Goal: Check status: Check status

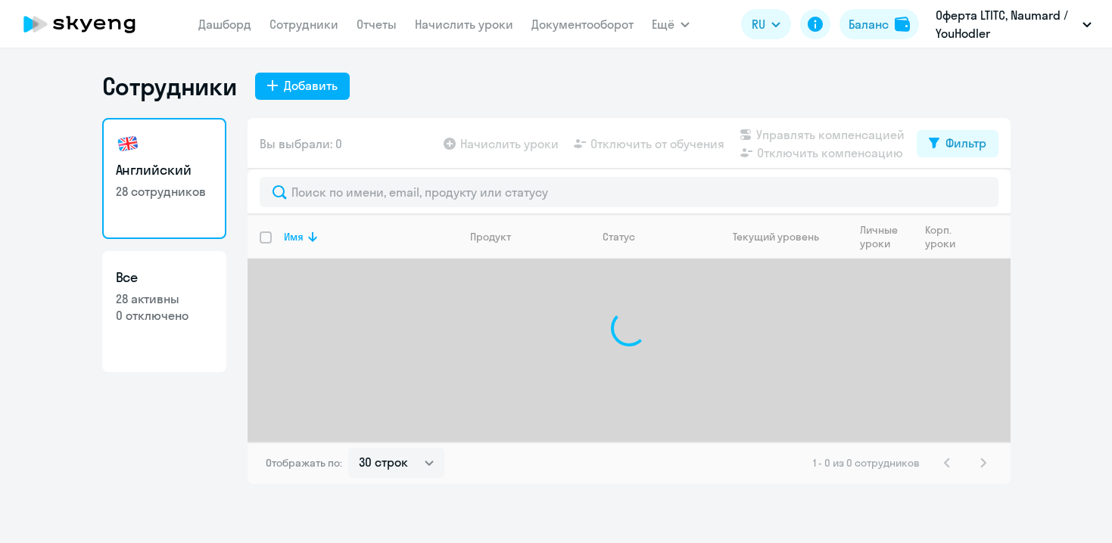
select select "30"
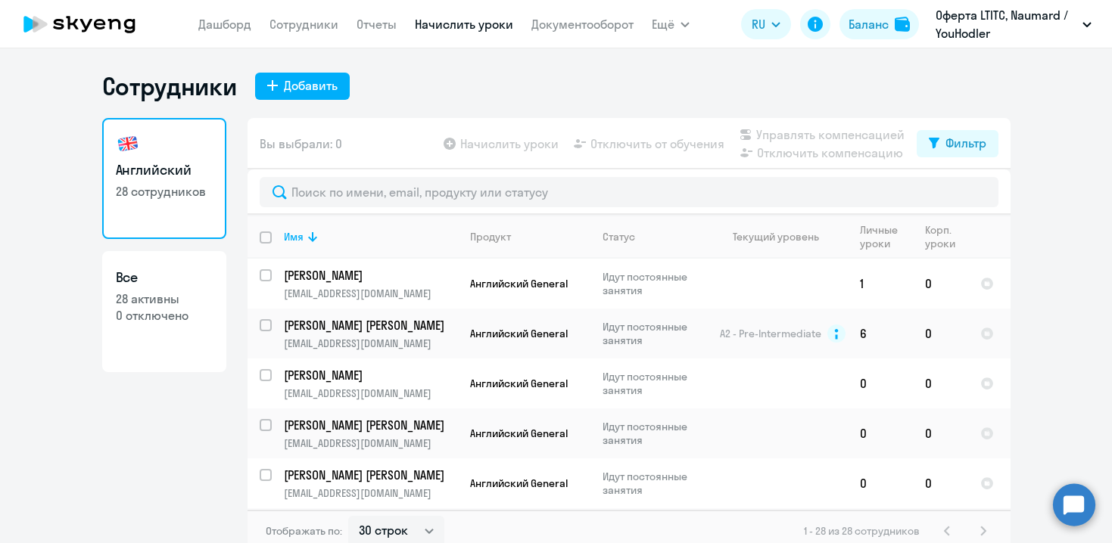
click at [462, 26] on link "Начислить уроки" at bounding box center [464, 24] width 98 height 15
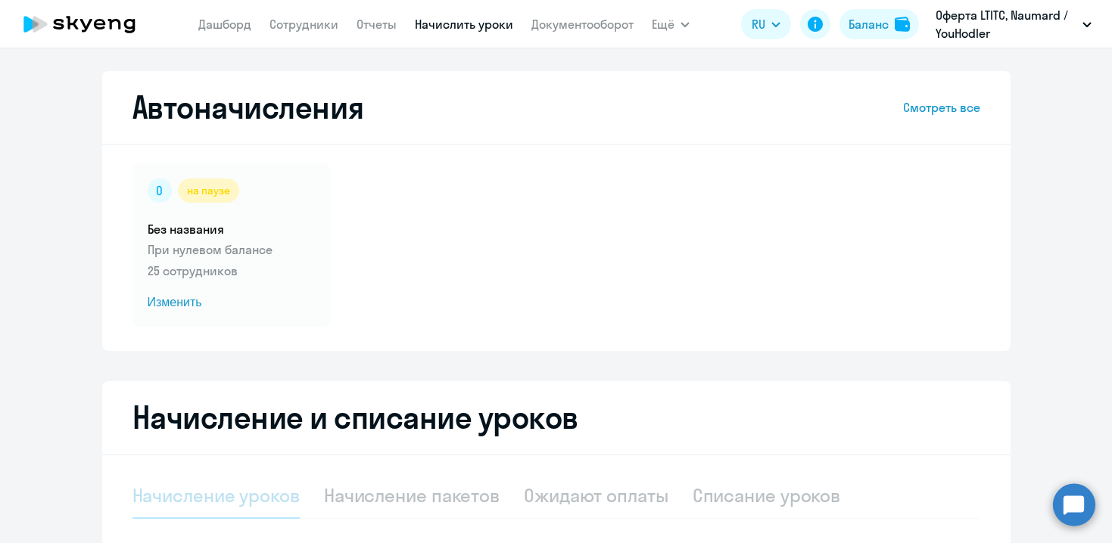
select select "10"
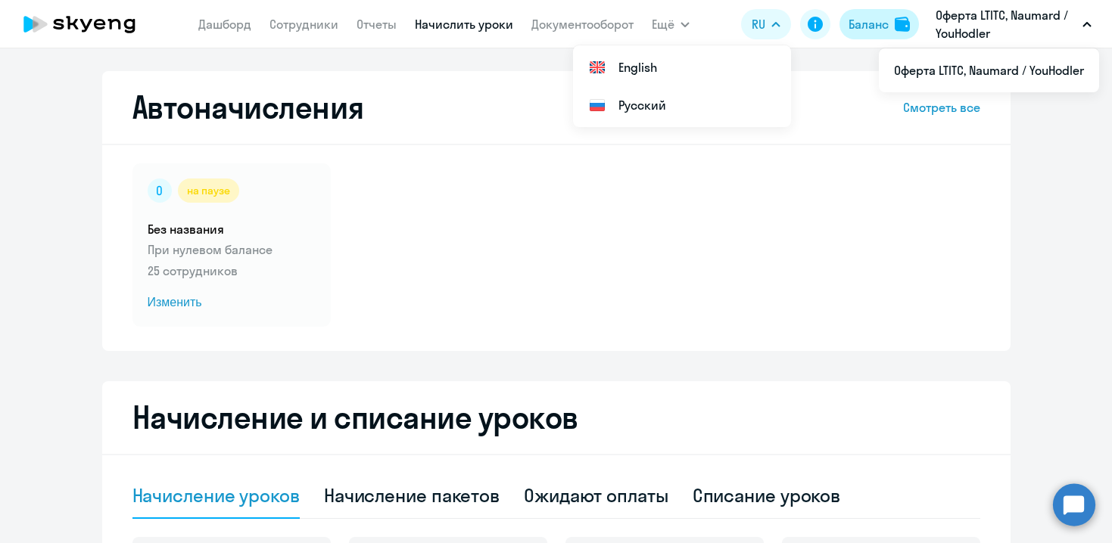
click at [883, 20] on div "Баланс" at bounding box center [868, 24] width 40 height 18
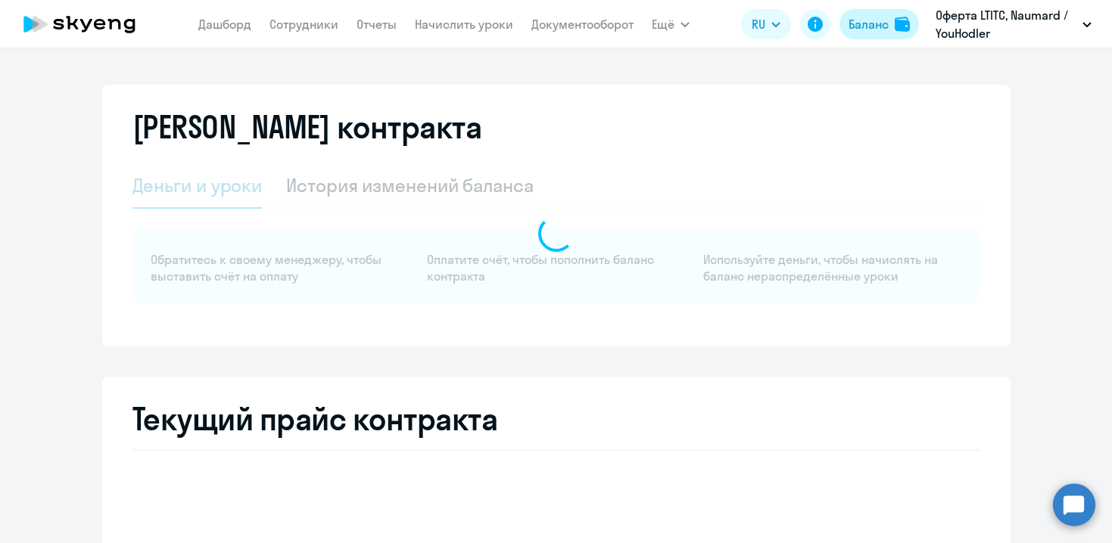
click at [883, 20] on div "Баланс" at bounding box center [868, 24] width 40 height 18
select select "english_adult_not_native_speaker"
